Goal: Task Accomplishment & Management: Manage account settings

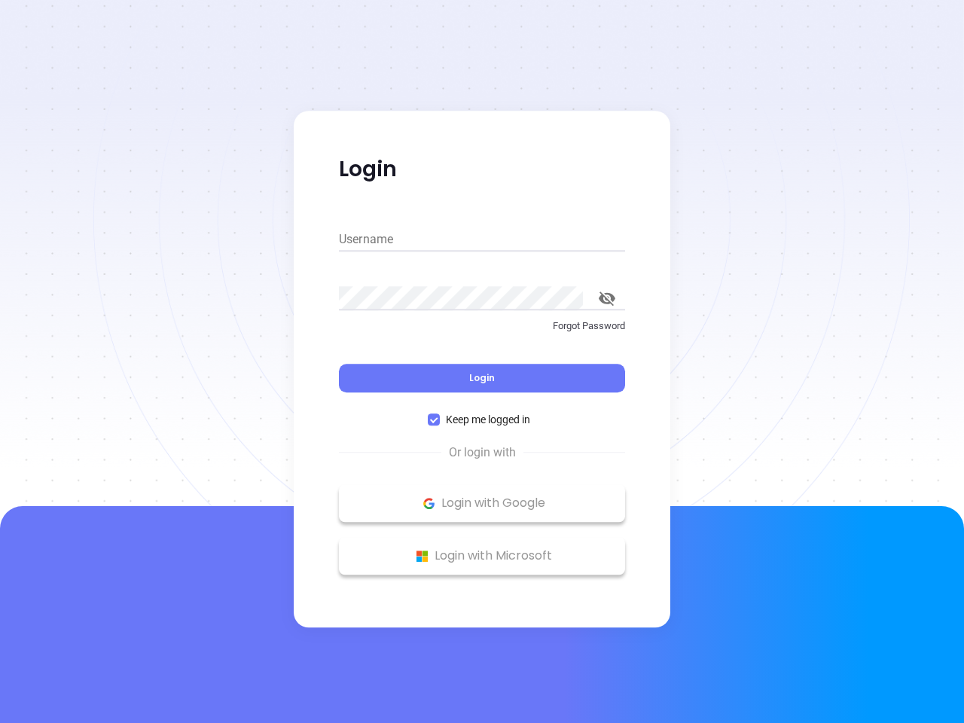
click at [482, 361] on div "Login" at bounding box center [482, 369] width 286 height 47
click at [482, 239] on input "Username" at bounding box center [482, 239] width 286 height 24
click at [607, 298] on icon "toggle password visibility" at bounding box center [607, 298] width 17 height 14
click at [482, 378] on span "Login" at bounding box center [482, 377] width 26 height 13
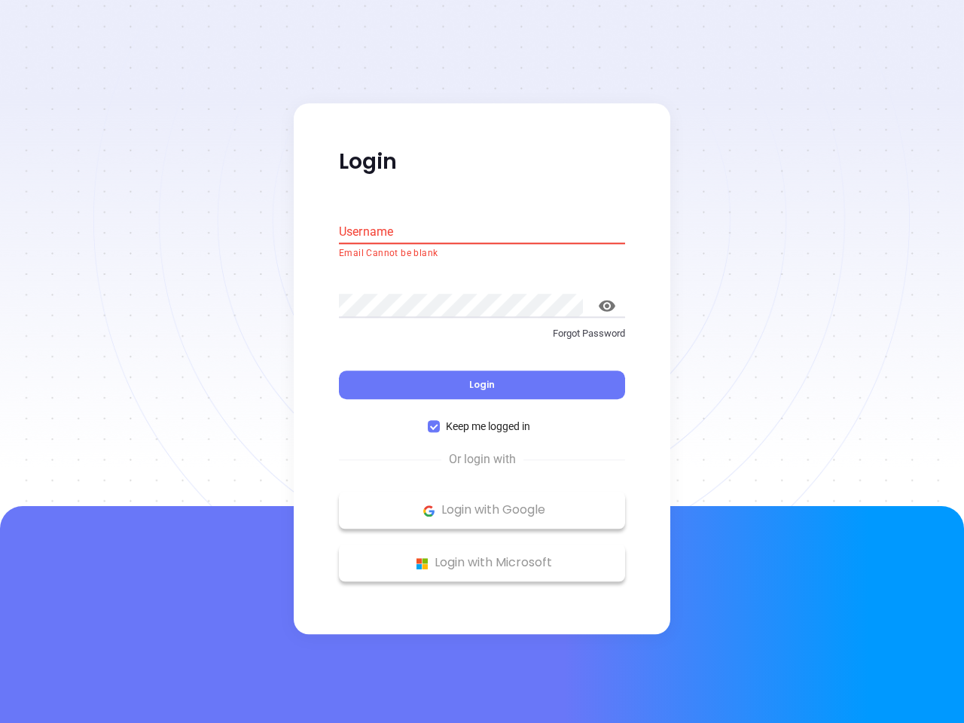
click at [482, 419] on span "Keep me logged in" at bounding box center [488, 427] width 96 height 17
click at [440, 421] on input "Keep me logged in" at bounding box center [434, 427] width 12 height 12
checkbox input "false"
click at [482, 503] on p "Login with Google" at bounding box center [481, 510] width 271 height 23
click at [482, 556] on p "Login with Microsoft" at bounding box center [481, 563] width 271 height 23
